Goal: Check status: Check status

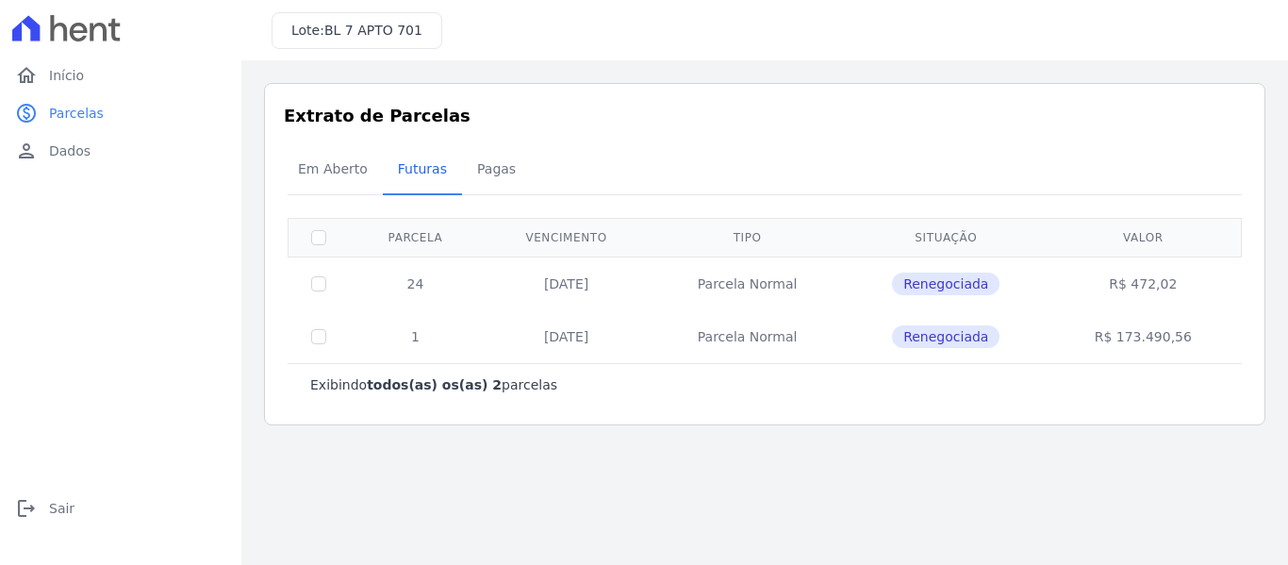
drag, startPoint x: 1136, startPoint y: 286, endPoint x: 1179, endPoint y: 286, distance: 43.4
click at [1179, 286] on td "R$ 472,02" at bounding box center [1143, 284] width 191 height 54
click at [1145, 289] on td "R$ 472,02" at bounding box center [1143, 284] width 191 height 54
drag, startPoint x: 1136, startPoint y: 289, endPoint x: 1180, endPoint y: 289, distance: 43.4
click at [1180, 289] on td "R$ 472,02" at bounding box center [1143, 284] width 191 height 54
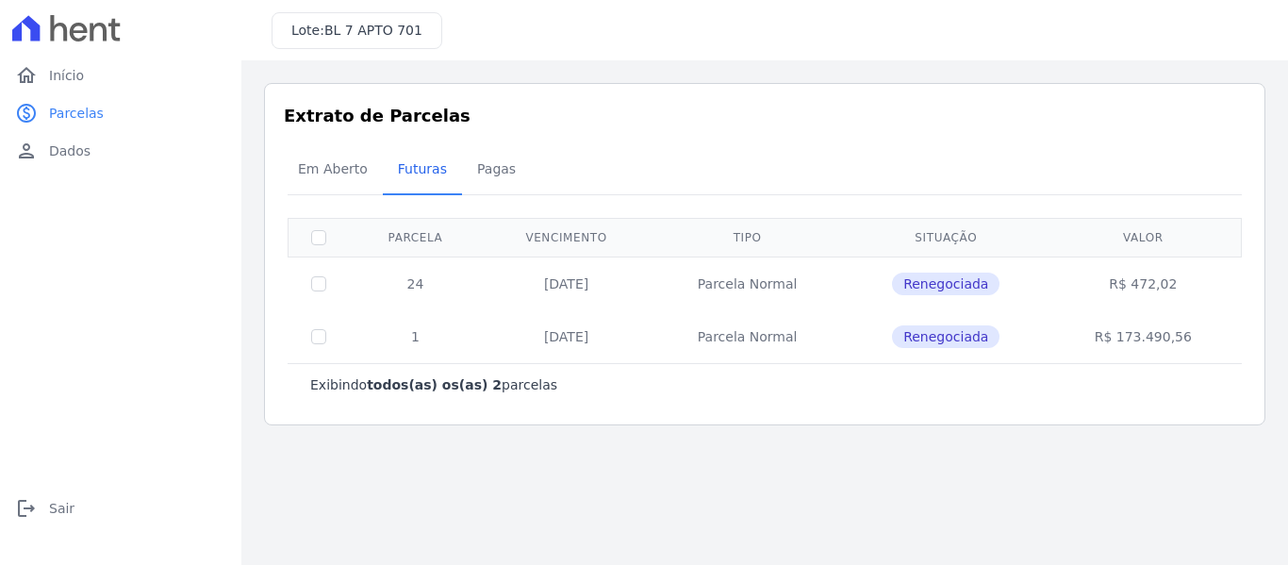
click at [1119, 286] on td "R$ 472,02" at bounding box center [1143, 284] width 191 height 54
drag, startPoint x: 1119, startPoint y: 285, endPoint x: 1193, endPoint y: 283, distance: 74.5
click at [1193, 283] on td "R$ 472,02" at bounding box center [1143, 284] width 191 height 54
click at [1080, 289] on td "R$ 472,02" at bounding box center [1143, 284] width 191 height 54
click at [63, 76] on span "Início" at bounding box center [66, 75] width 35 height 19
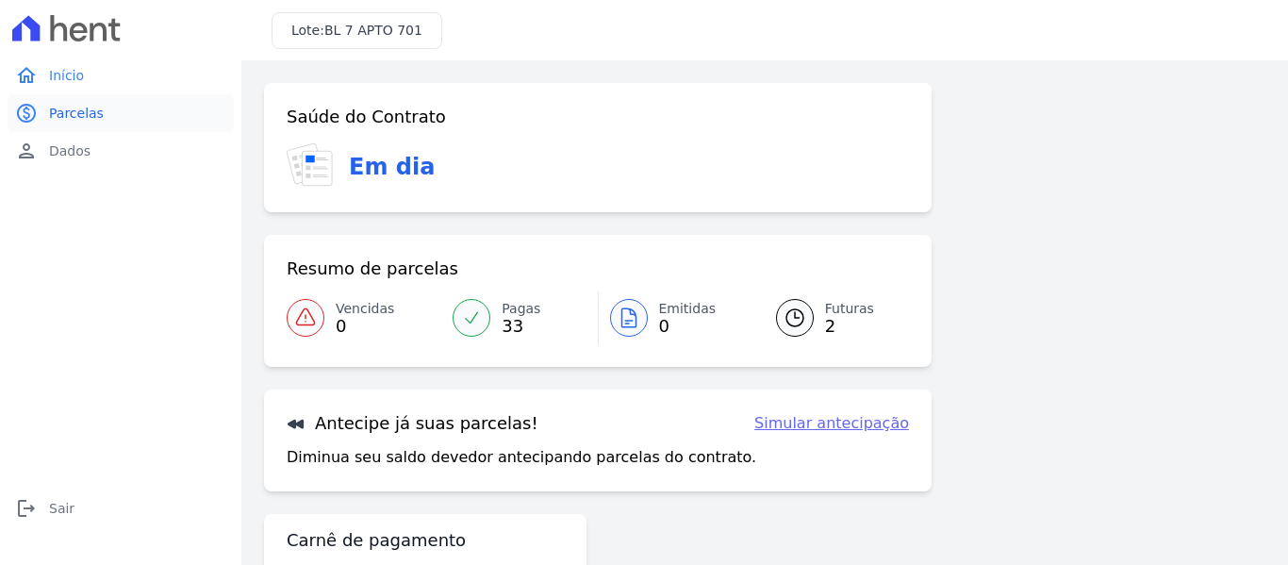
click at [67, 107] on span "Parcelas" at bounding box center [76, 113] width 55 height 19
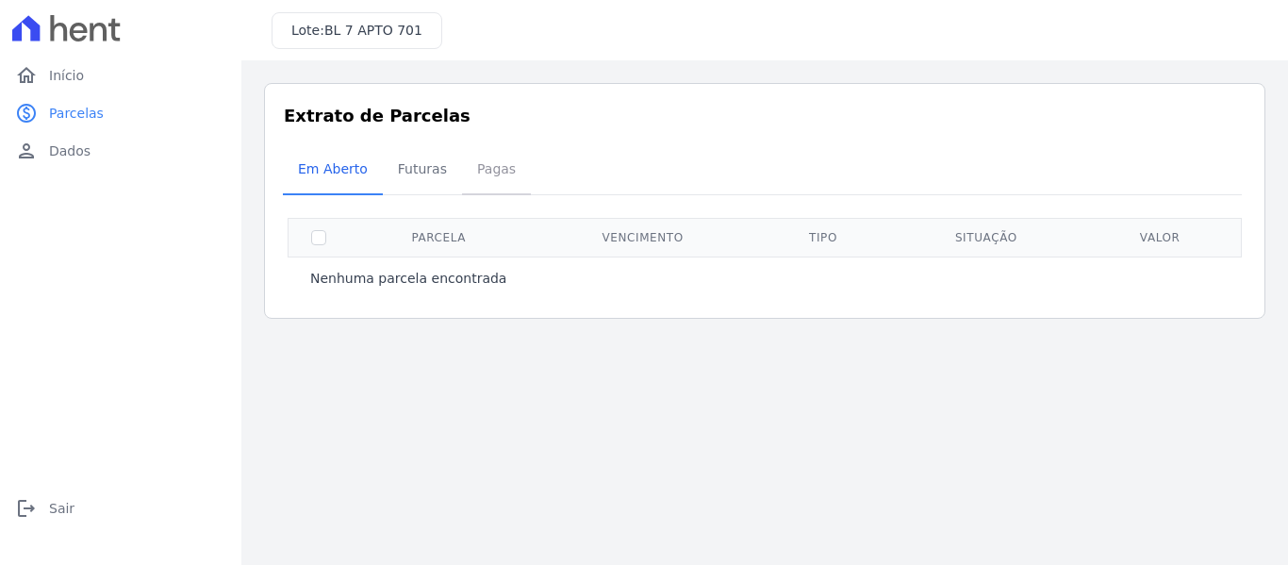
click at [489, 171] on span "Pagas" at bounding box center [496, 169] width 61 height 38
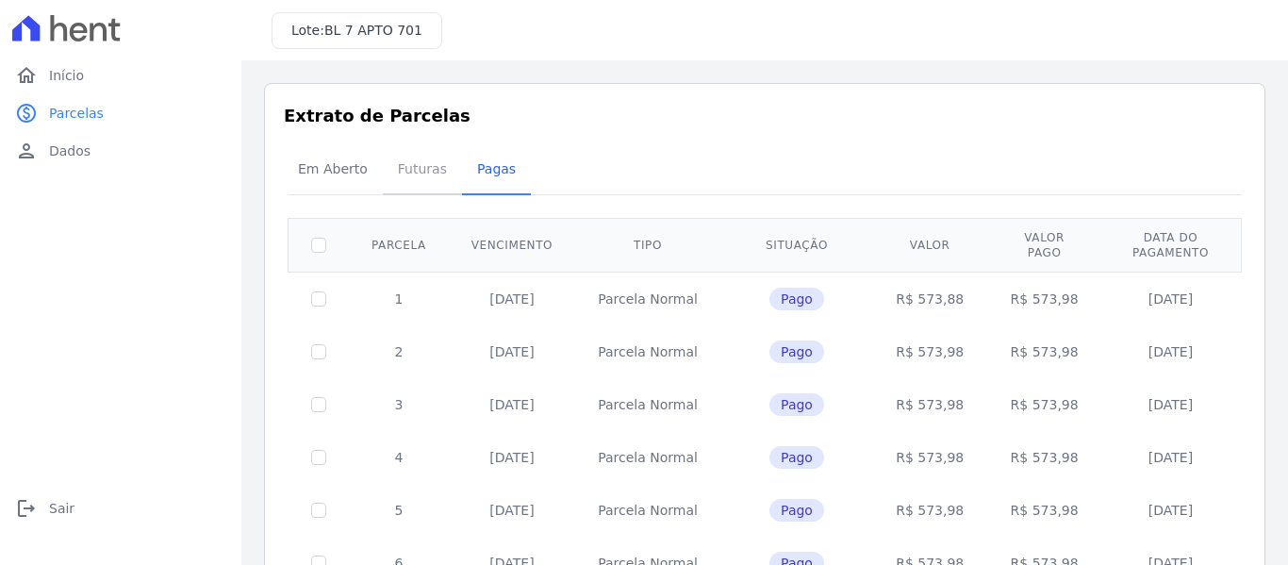
click at [425, 158] on span "Futuras" at bounding box center [423, 169] width 72 height 38
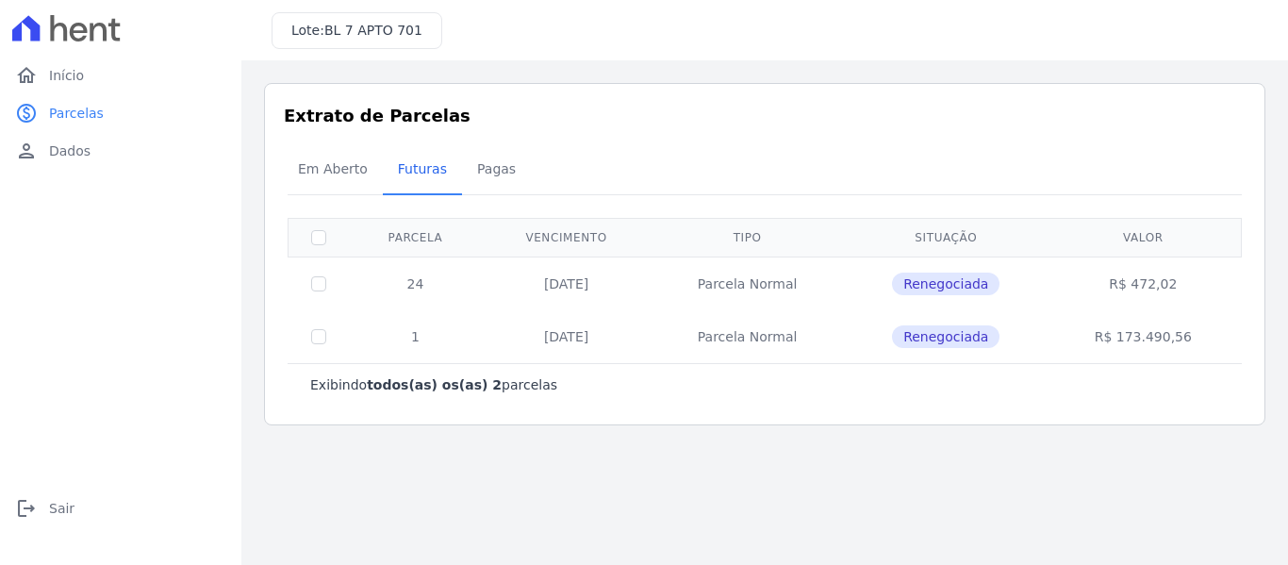
click at [744, 156] on div "Em Aberto Futuras [GEOGRAPHIC_DATA]" at bounding box center [765, 170] width 964 height 46
click at [501, 164] on span "Pagas" at bounding box center [496, 169] width 61 height 38
click at [323, 170] on span "Em Aberto" at bounding box center [333, 169] width 92 height 38
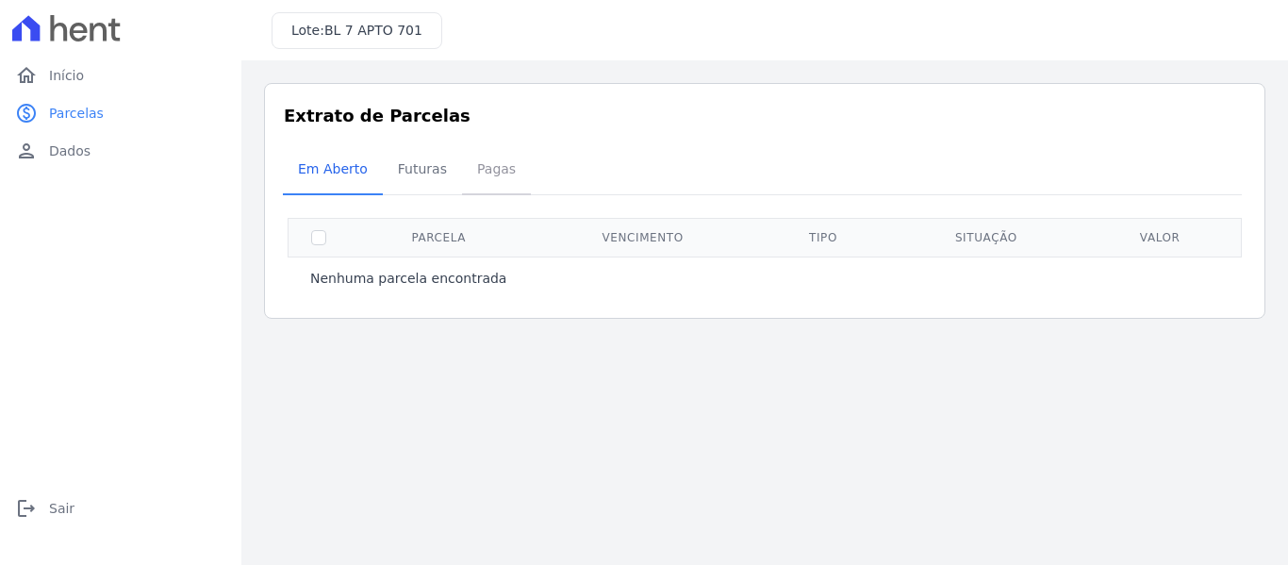
click at [481, 172] on span "Pagas" at bounding box center [496, 169] width 61 height 38
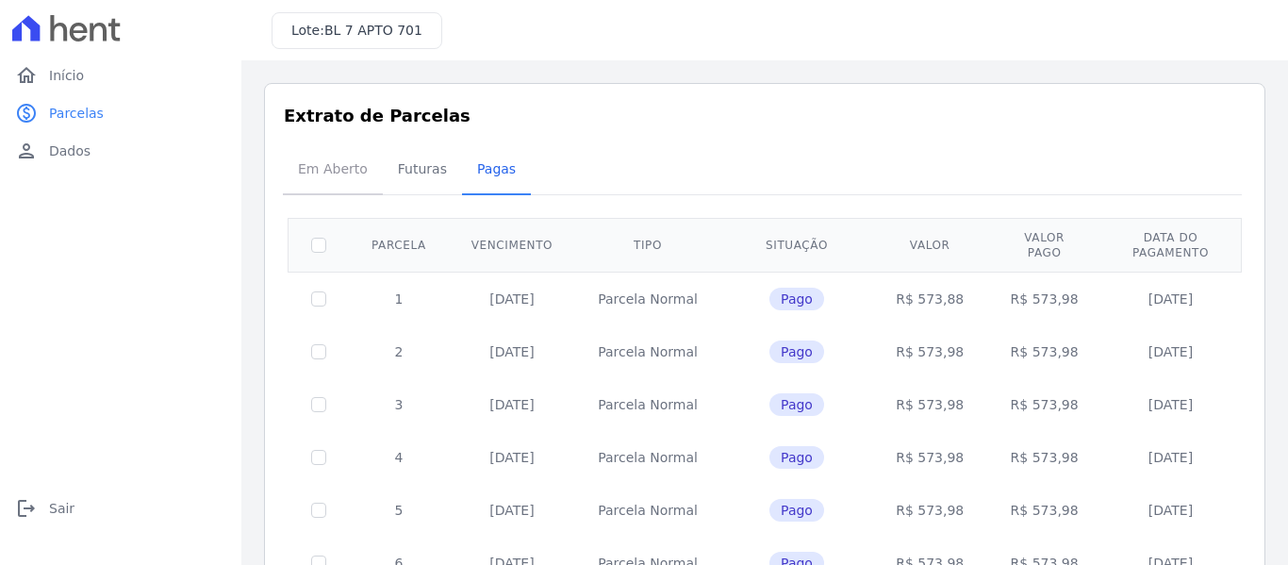
click at [357, 175] on span "Em Aberto" at bounding box center [333, 169] width 92 height 38
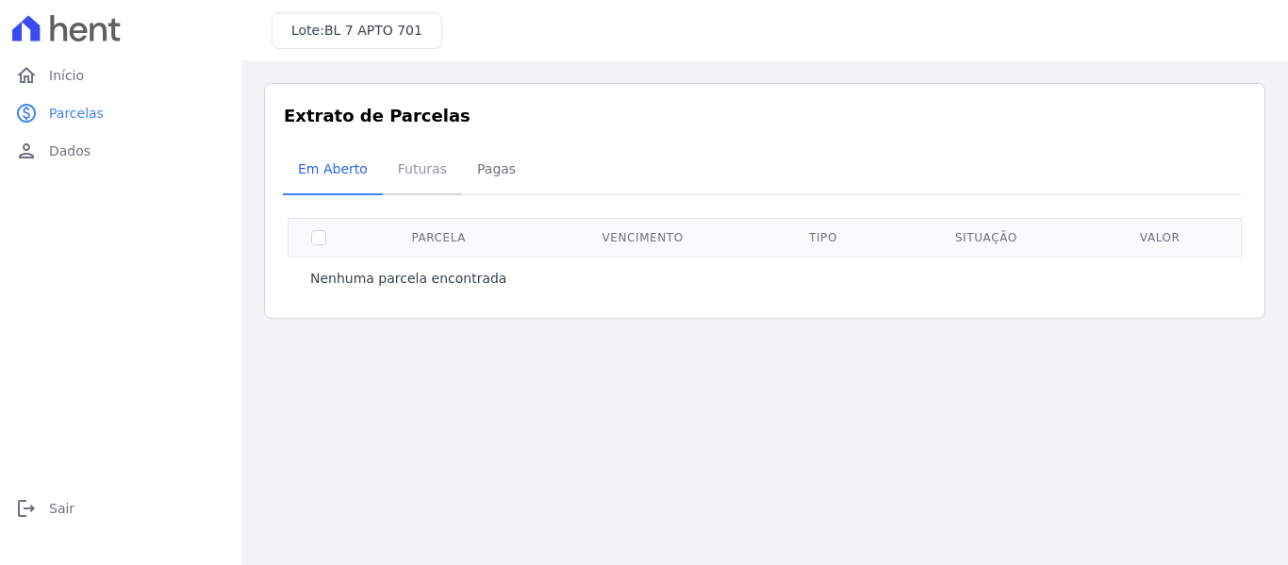
click at [423, 169] on span "Futuras" at bounding box center [423, 169] width 72 height 38
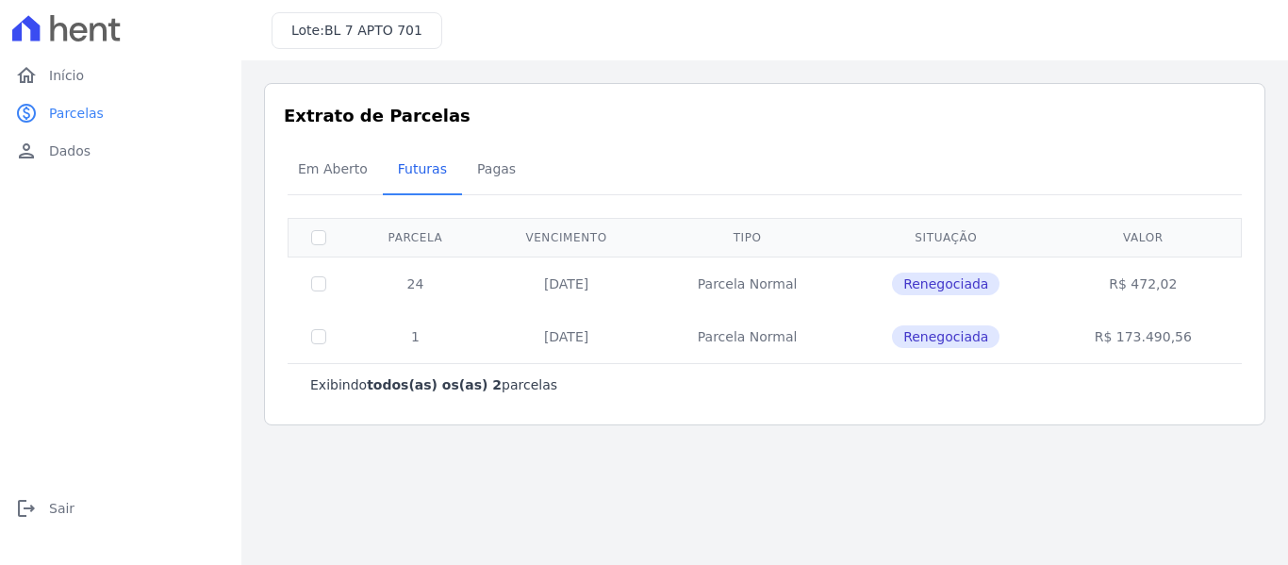
click at [1178, 488] on main "Listagem de parcelas Baixar PDF Extrato de Parcelas Em [GEOGRAPHIC_DATA] Futura…" at bounding box center [764, 312] width 1047 height 505
